Goal: Information Seeking & Learning: Learn about a topic

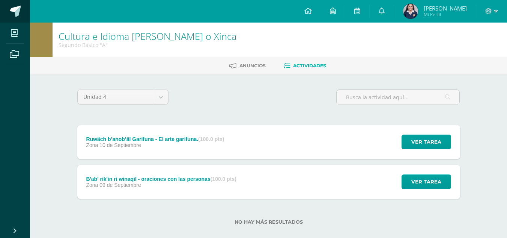
click at [10, 11] on span at bounding box center [15, 11] width 11 height 11
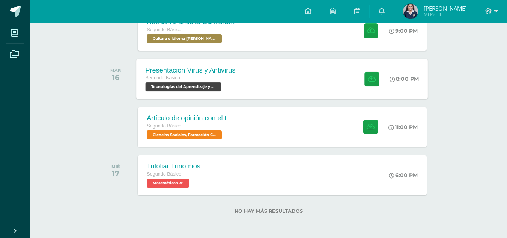
scroll to position [73, 0]
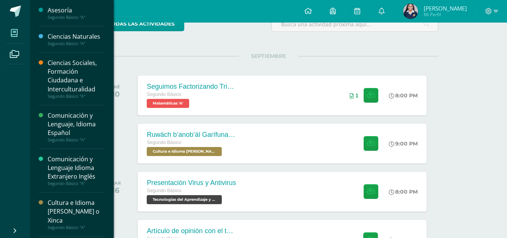
click at [17, 38] on span at bounding box center [14, 32] width 17 height 17
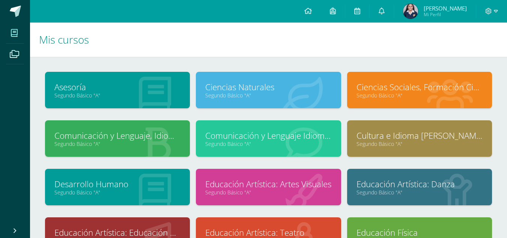
click at [220, 93] on link "Segundo Básico "A"" at bounding box center [268, 95] width 126 height 7
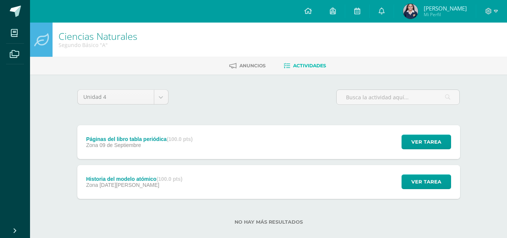
click at [302, 171] on div "Historia del modelo atómico (100.0 pts) Zona [DATE][PERSON_NAME] Ver tarea Hist…" at bounding box center [268, 182] width 383 height 34
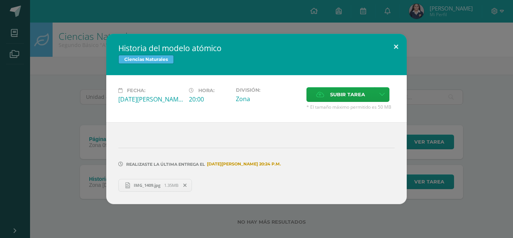
click at [398, 52] on button at bounding box center [395, 47] width 21 height 26
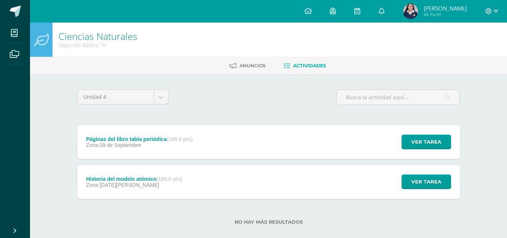
click at [329, 156] on div "Páginas del libro tabla periódica (100.0 pts) Zona 09 de Septiembre Ver tarea P…" at bounding box center [268, 142] width 383 height 34
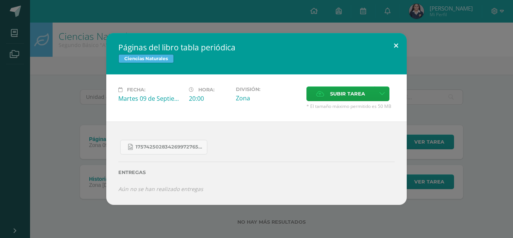
click at [402, 45] on button at bounding box center [395, 46] width 21 height 26
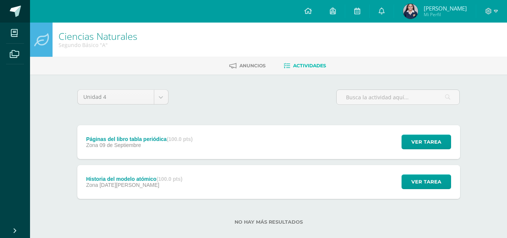
click at [10, 6] on span at bounding box center [15, 11] width 11 height 11
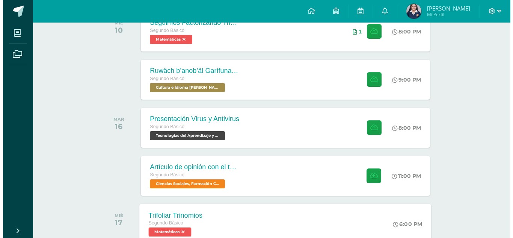
scroll to position [185, 0]
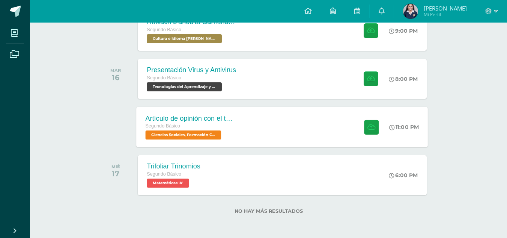
click at [284, 107] on div "Artículo de opinión con el tema "Las 2 Guatemalas" Segundo Básico Ciencias Soci…" at bounding box center [283, 127] width 292 height 40
